Goal: Transaction & Acquisition: Obtain resource

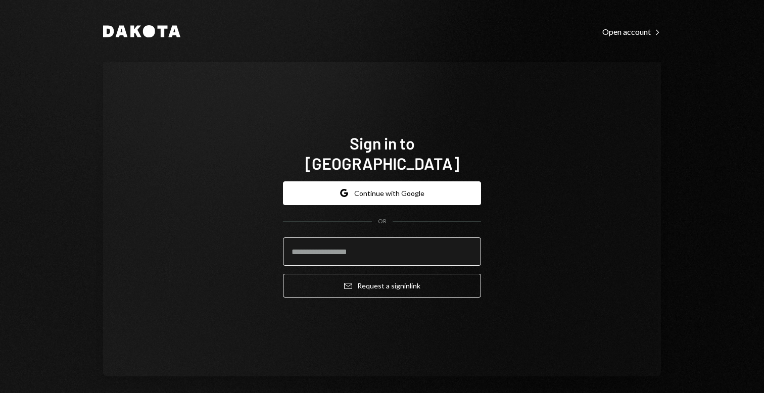
click at [358, 237] on input "email" at bounding box center [382, 251] width 198 height 28
type input "**********"
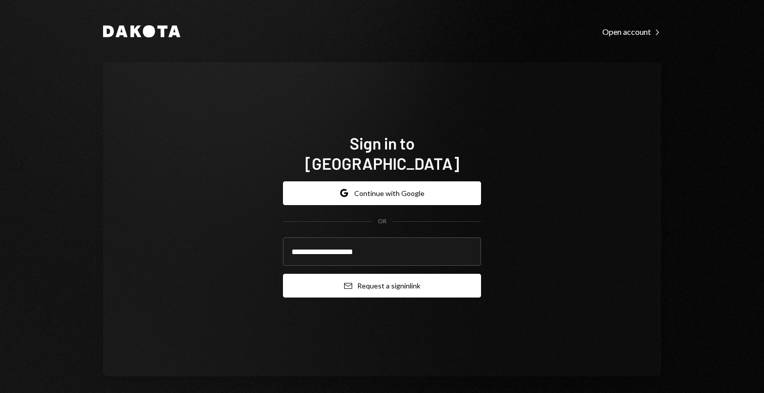
click at [393, 284] on button "Email Request a sign in link" at bounding box center [382, 286] width 198 height 24
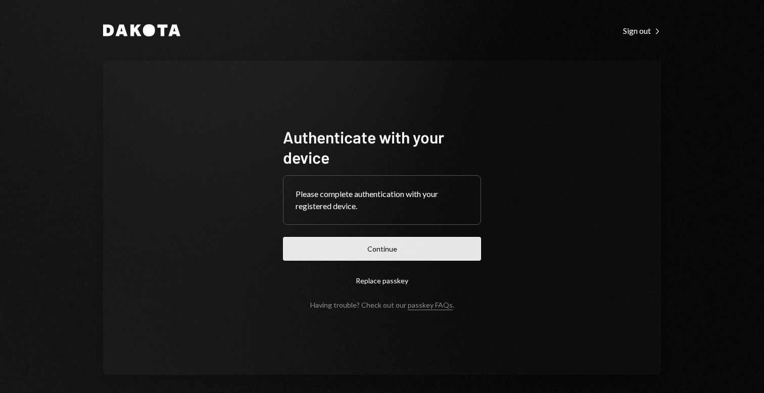
click at [365, 246] on button "Continue" at bounding box center [382, 249] width 198 height 24
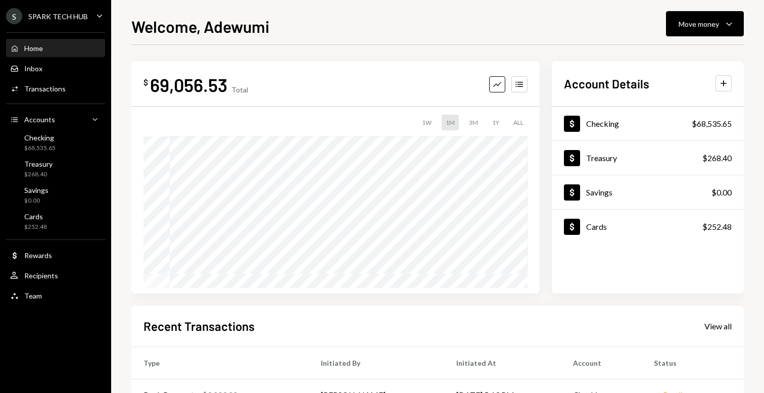
click at [44, 20] on div "SPARK TECH HUB" at bounding box center [58, 16] width 60 height 9
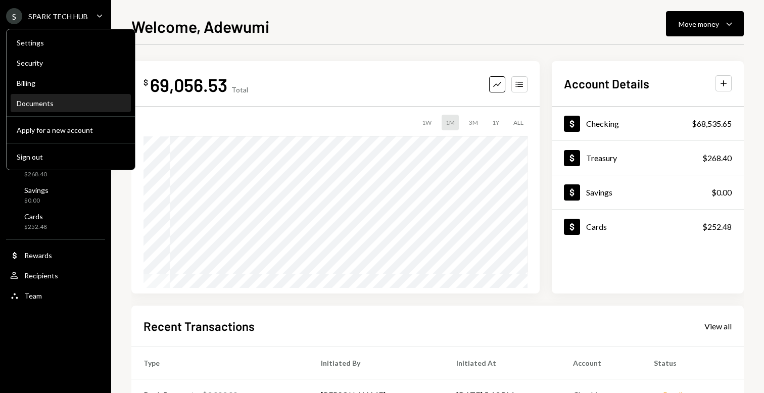
click at [44, 112] on div "Documents" at bounding box center [71, 103] width 108 height 17
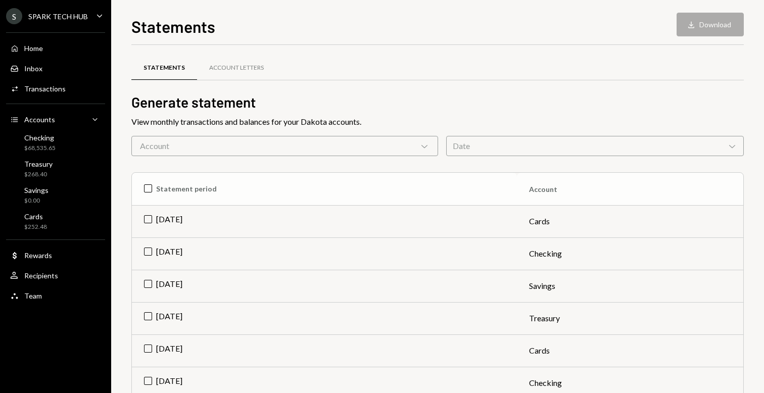
click at [147, 186] on th "Statement period" at bounding box center [324, 189] width 385 height 32
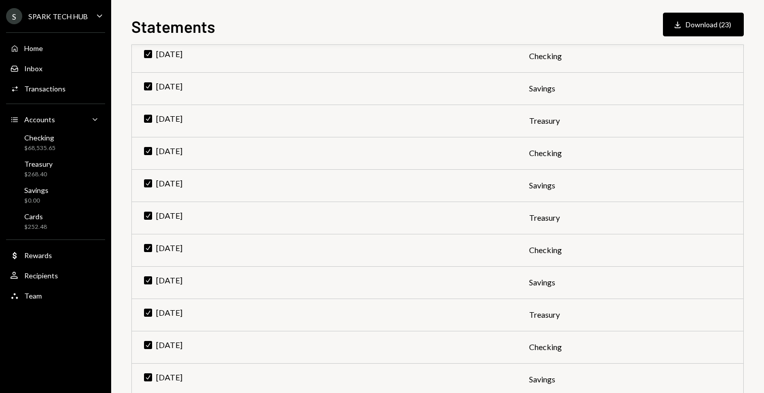
scroll to position [576, 0]
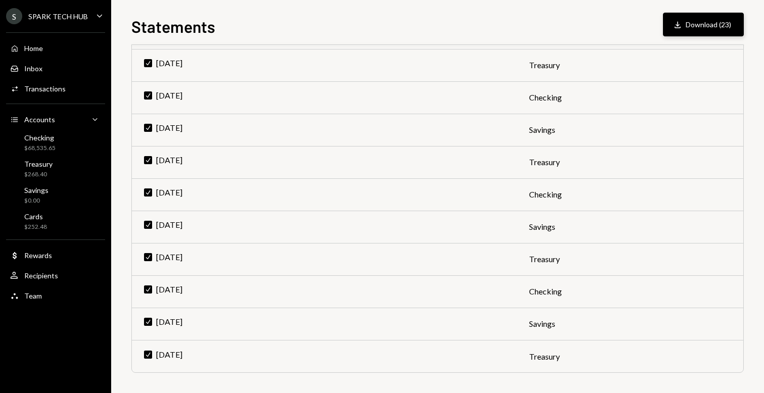
click at [708, 28] on button "Download Download (23)" at bounding box center [703, 25] width 81 height 24
click at [694, 29] on button "Download Download (23)" at bounding box center [703, 25] width 81 height 24
click at [737, 1] on div "Statements Download Download (23) Statements Account Letters Generate statement…" at bounding box center [437, 196] width 653 height 393
click at [33, 50] on div "Home" at bounding box center [33, 48] width 19 height 9
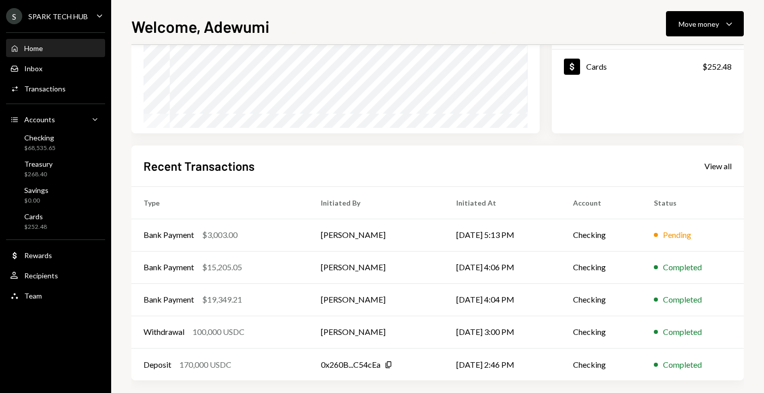
scroll to position [168, 0]
